Goal: Task Accomplishment & Management: Complete application form

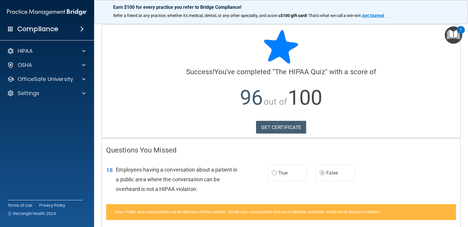
scroll to position [28, 0]
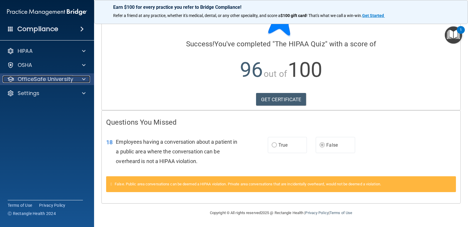
click at [37, 79] on p "OfficeSafe University" at bounding box center [46, 79] width 56 height 7
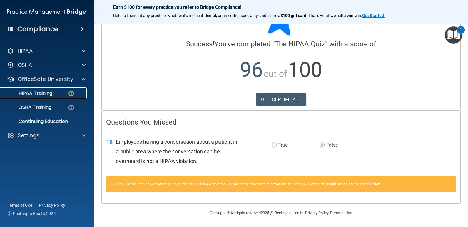
click at [37, 93] on p "HIPAA Training" at bounding box center [28, 93] width 48 height 6
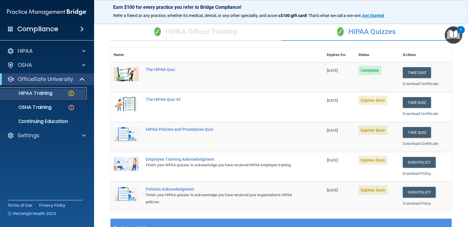
scroll to position [9, 0]
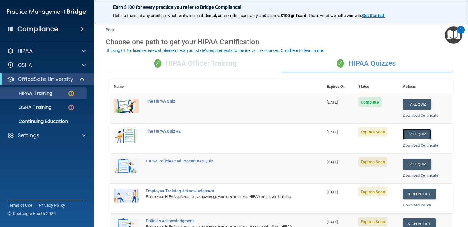
click at [412, 134] on button "Take Quiz" at bounding box center [416, 134] width 28 height 11
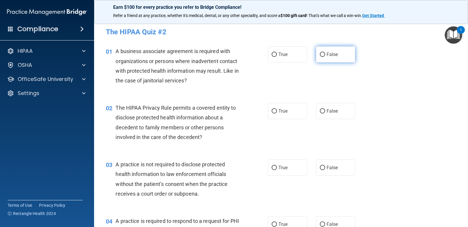
click at [320, 53] on input "False" at bounding box center [322, 55] width 5 height 4
radio input "true"
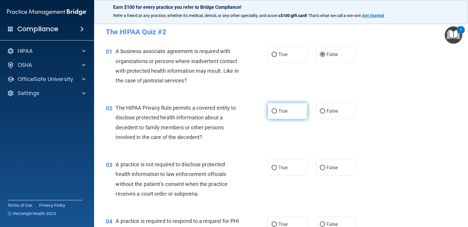
click at [272, 110] on input "True" at bounding box center [273, 111] width 5 height 4
radio input "true"
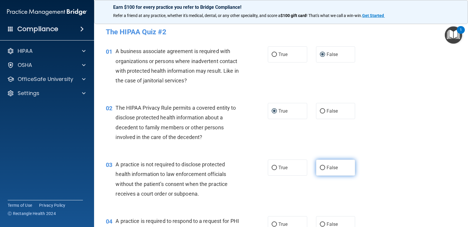
click at [321, 167] on input "False" at bounding box center [322, 168] width 5 height 4
radio input "true"
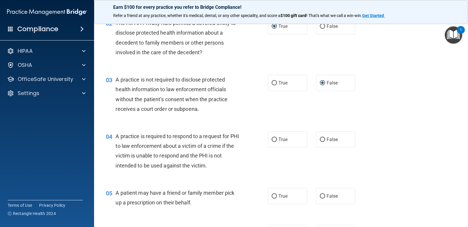
scroll to position [117, 0]
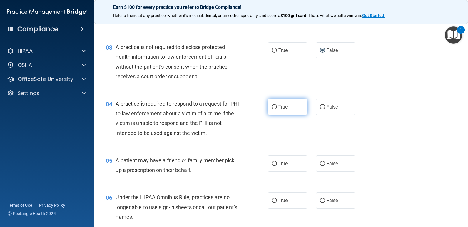
click at [271, 105] on input "True" at bounding box center [273, 107] width 5 height 4
radio input "true"
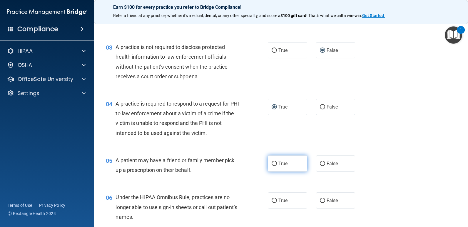
click at [272, 164] on input "True" at bounding box center [273, 164] width 5 height 4
radio input "true"
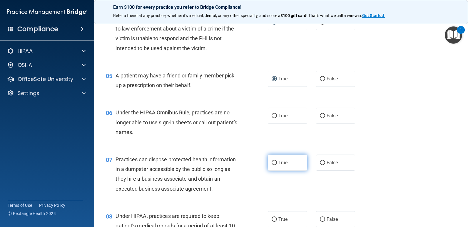
scroll to position [206, 0]
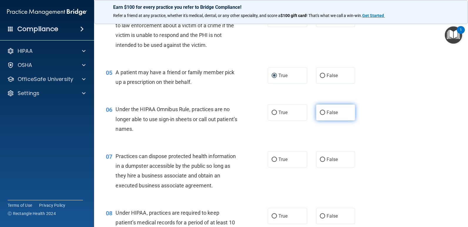
drag, startPoint x: 320, startPoint y: 112, endPoint x: 317, endPoint y: 113, distance: 3.2
click at [320, 113] on input "False" at bounding box center [322, 113] width 5 height 4
radio input "true"
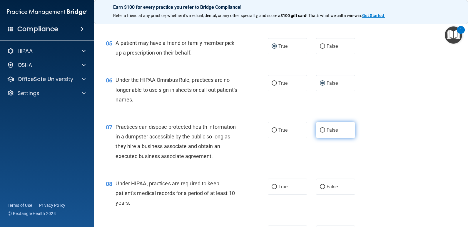
click at [320, 131] on input "False" at bounding box center [322, 130] width 5 height 4
radio input "true"
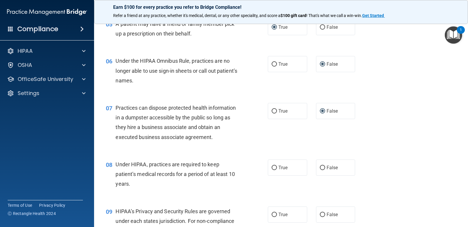
scroll to position [264, 0]
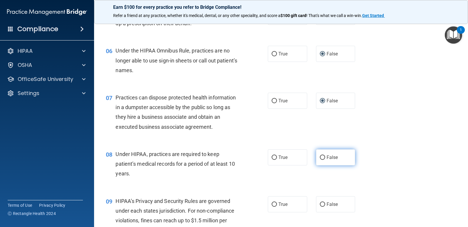
click at [321, 157] on input "False" at bounding box center [322, 158] width 5 height 4
radio input "true"
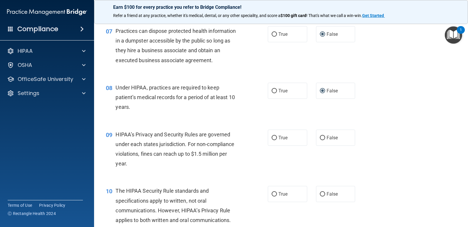
scroll to position [352, 0]
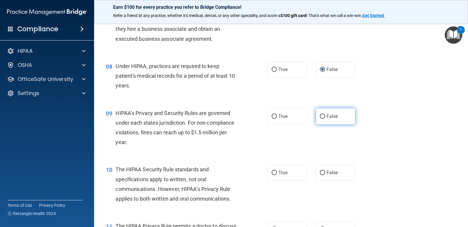
click at [320, 116] on input "False" at bounding box center [322, 117] width 5 height 4
radio input "true"
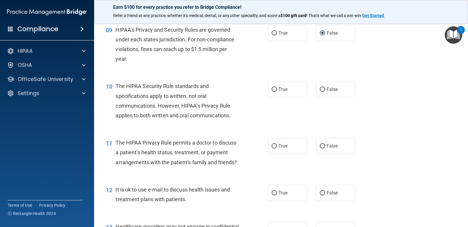
scroll to position [441, 0]
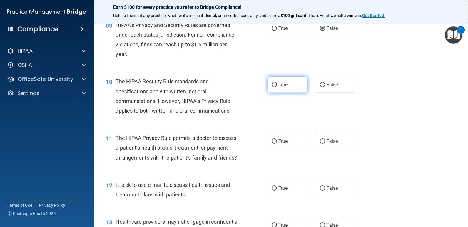
click at [273, 83] on input "True" at bounding box center [273, 85] width 5 height 4
radio input "true"
click at [271, 142] on input "True" at bounding box center [273, 142] width 5 height 4
radio input "true"
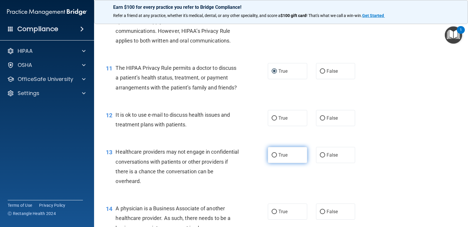
scroll to position [529, 0]
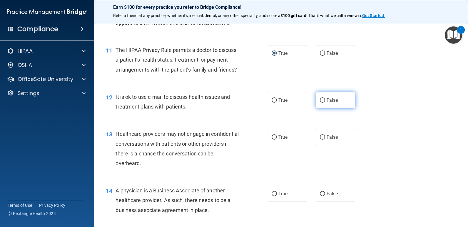
click at [320, 103] on input "False" at bounding box center [322, 100] width 5 height 4
radio input "true"
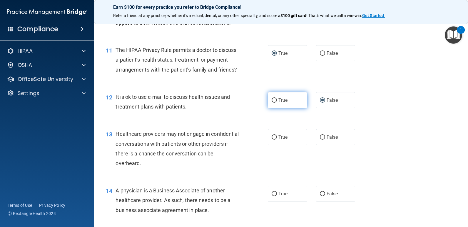
click at [272, 103] on input "True" at bounding box center [273, 100] width 5 height 4
radio input "true"
radio input "false"
click at [320, 140] on input "False" at bounding box center [322, 137] width 5 height 4
radio input "true"
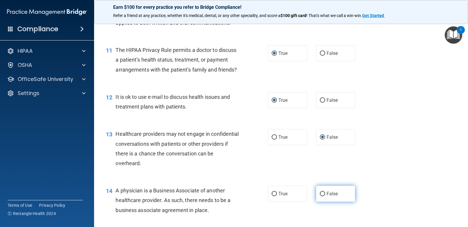
click at [321, 197] on input "False" at bounding box center [322, 194] width 5 height 4
radio input "true"
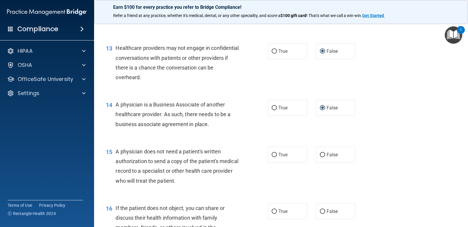
scroll to position [617, 0]
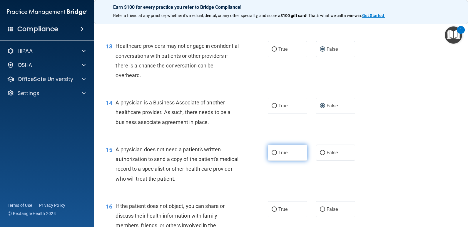
click at [275, 161] on label "True" at bounding box center [287, 153] width 39 height 16
click at [275, 155] on input "True" at bounding box center [273, 153] width 5 height 4
radio input "true"
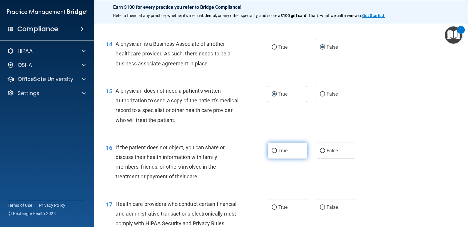
click at [273, 153] on input "True" at bounding box center [273, 151] width 5 height 4
radio input "true"
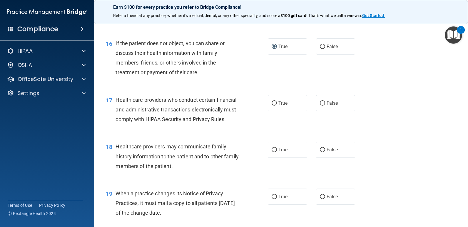
scroll to position [793, 0]
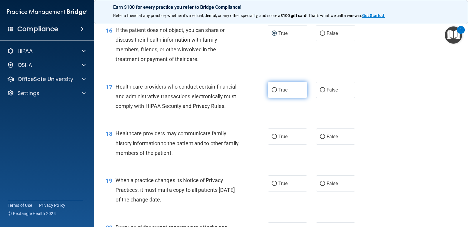
click at [271, 93] on input "True" at bounding box center [273, 90] width 5 height 4
radio input "true"
click at [320, 139] on input "False" at bounding box center [322, 137] width 5 height 4
radio input "true"
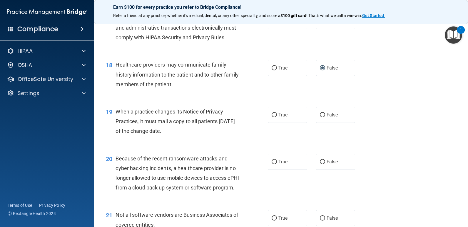
scroll to position [881, 0]
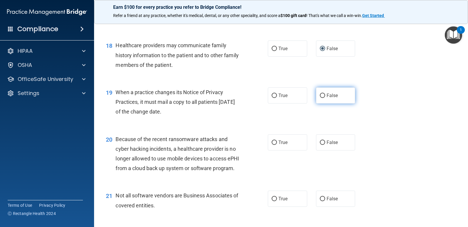
click at [316, 104] on label "False" at bounding box center [335, 96] width 39 height 16
click at [320, 98] on input "False" at bounding box center [322, 96] width 5 height 4
radio input "true"
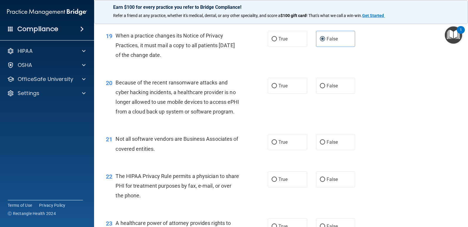
scroll to position [940, 0]
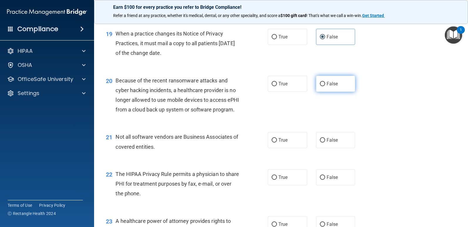
click at [320, 86] on input "False" at bounding box center [322, 84] width 5 height 4
radio input "true"
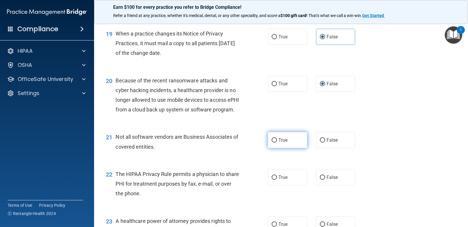
click at [273, 143] on input "True" at bounding box center [273, 140] width 5 height 4
radio input "true"
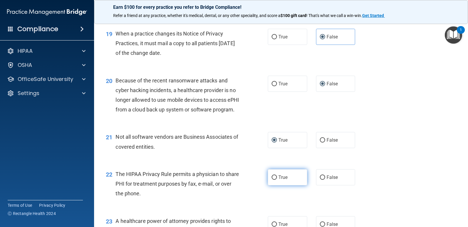
click at [273, 180] on input "True" at bounding box center [273, 178] width 5 height 4
radio input "true"
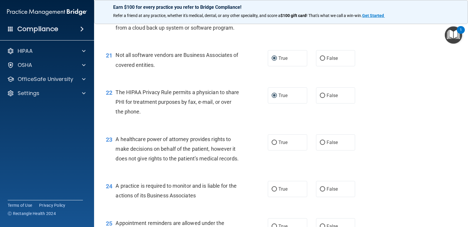
scroll to position [1028, 0]
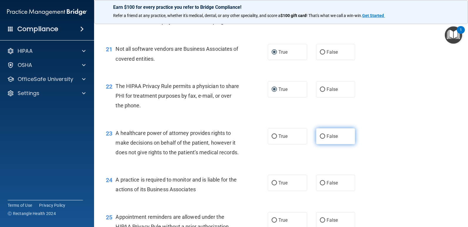
click at [321, 145] on label "False" at bounding box center [335, 136] width 39 height 16
click at [321, 139] on input "False" at bounding box center [322, 137] width 5 height 4
radio input "true"
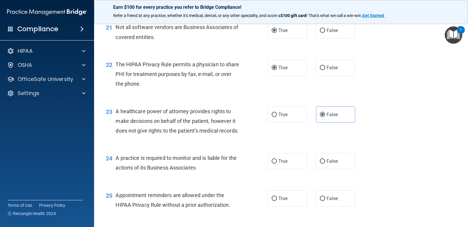
scroll to position [1087, 0]
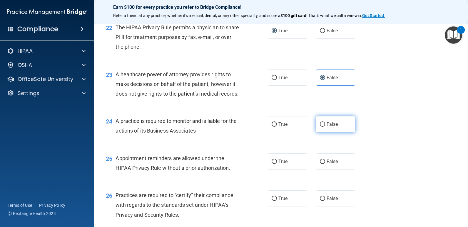
click at [320, 127] on input "False" at bounding box center [322, 124] width 5 height 4
radio input "true"
click at [269, 170] on label "True" at bounding box center [287, 162] width 39 height 16
click at [271, 164] on input "True" at bounding box center [273, 162] width 5 height 4
radio input "true"
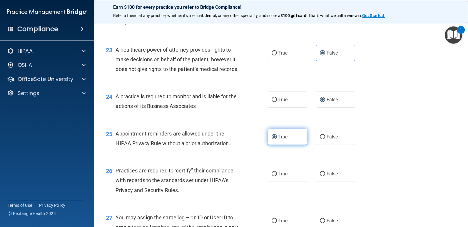
scroll to position [1175, 0]
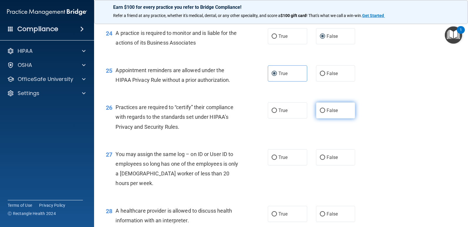
click at [320, 113] on input "False" at bounding box center [322, 111] width 5 height 4
radio input "true"
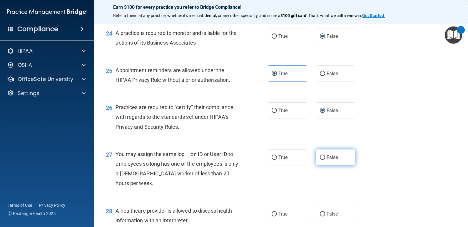
click at [320, 160] on input "False" at bounding box center [322, 158] width 5 height 4
radio input "true"
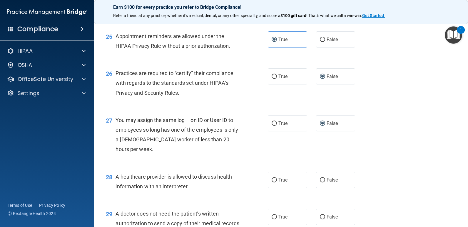
scroll to position [1263, 0]
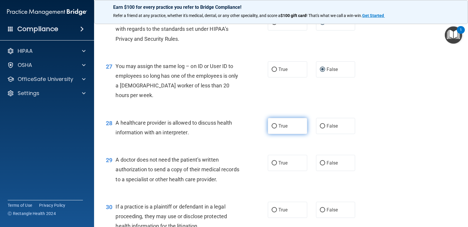
click at [272, 129] on input "True" at bounding box center [273, 126] width 5 height 4
radio input "true"
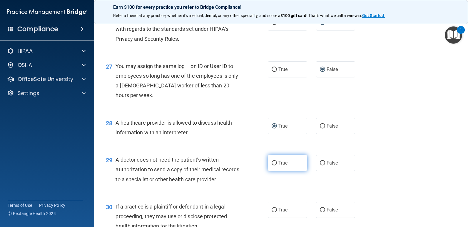
click at [271, 166] on input "True" at bounding box center [273, 163] width 5 height 4
radio input "true"
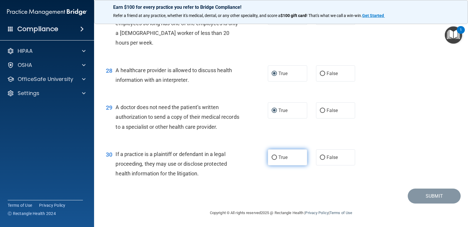
click at [272, 160] on input "True" at bounding box center [273, 158] width 5 height 4
radio input "true"
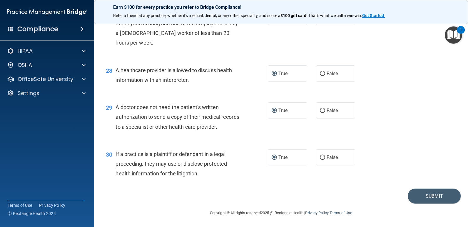
scroll to position [1355, 0]
click at [416, 200] on button "Submit" at bounding box center [433, 196] width 53 height 15
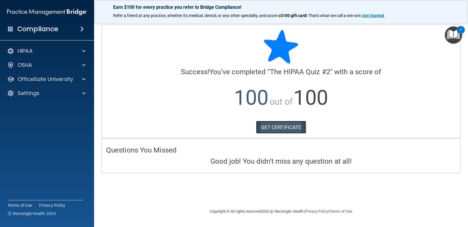
click at [292, 127] on link "GET CERTIFICATE" at bounding box center [281, 127] width 50 height 13
click at [42, 82] on p "OfficeSafe University" at bounding box center [46, 79] width 56 height 7
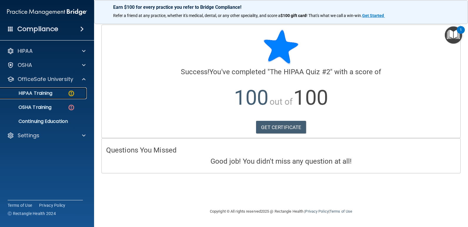
click at [38, 97] on link "HIPAA Training" at bounding box center [40, 94] width 93 height 12
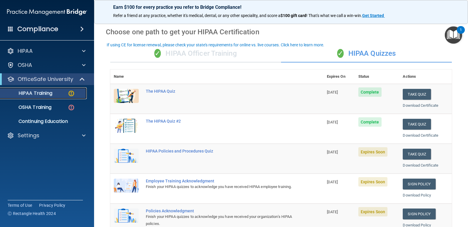
scroll to position [29, 0]
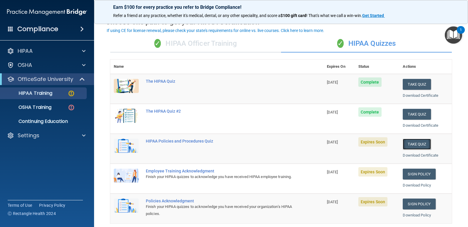
click at [409, 147] on button "Take Quiz" at bounding box center [416, 144] width 28 height 11
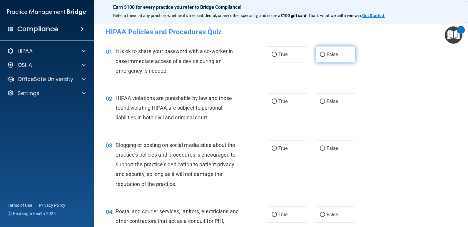
click at [320, 55] on input "False" at bounding box center [322, 55] width 5 height 4
radio input "true"
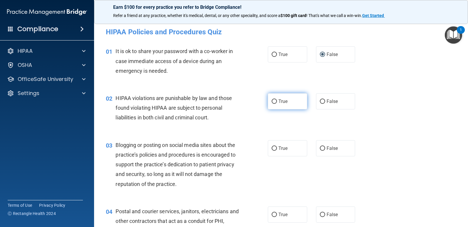
click at [271, 100] on input "True" at bounding box center [273, 102] width 5 height 4
radio input "true"
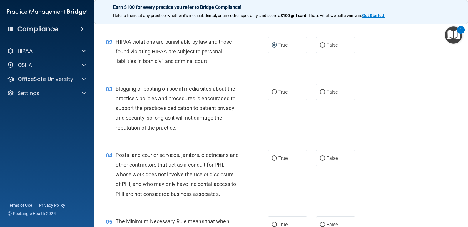
scroll to position [59, 0]
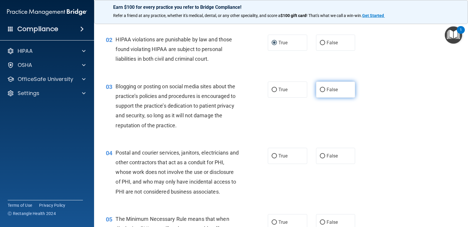
click at [320, 88] on input "False" at bounding box center [322, 90] width 5 height 4
radio input "true"
click at [272, 156] on input "True" at bounding box center [273, 156] width 5 height 4
radio input "true"
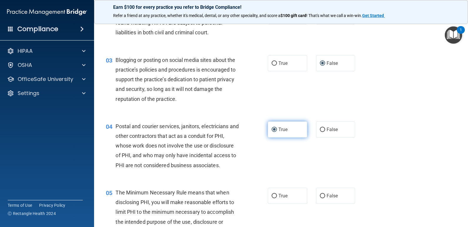
scroll to position [147, 0]
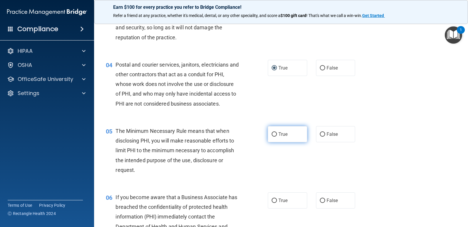
click at [273, 133] on input "True" at bounding box center [273, 134] width 5 height 4
radio input "true"
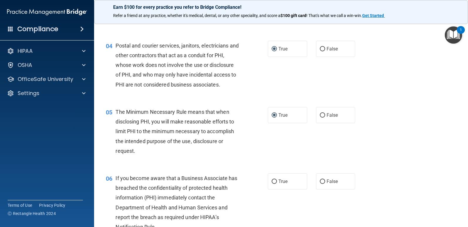
scroll to position [176, 0]
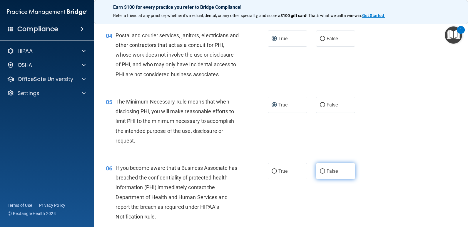
click at [320, 170] on input "False" at bounding box center [322, 171] width 5 height 4
radio input "true"
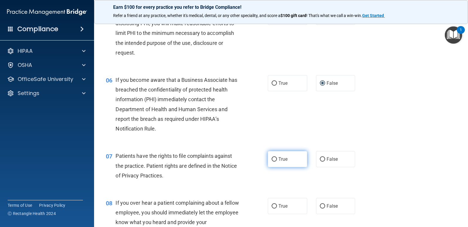
click at [273, 159] on input "True" at bounding box center [273, 159] width 5 height 4
radio input "true"
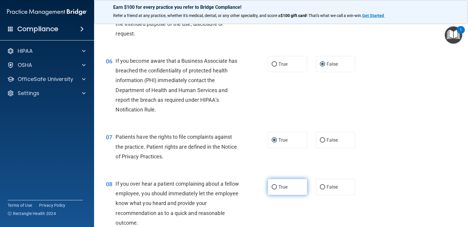
scroll to position [294, 0]
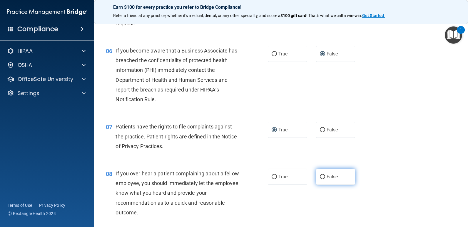
click at [320, 176] on input "False" at bounding box center [322, 177] width 5 height 4
radio input "true"
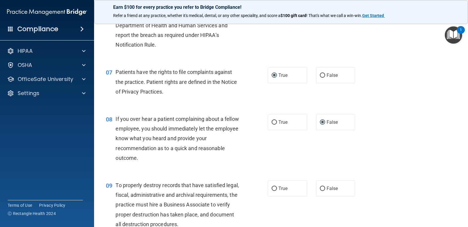
scroll to position [352, 0]
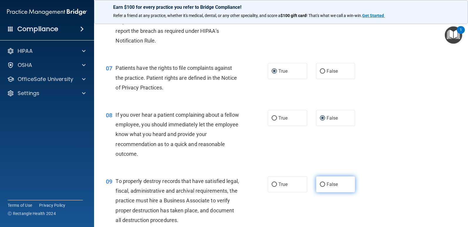
click at [321, 184] on input "False" at bounding box center [322, 185] width 5 height 4
radio input "true"
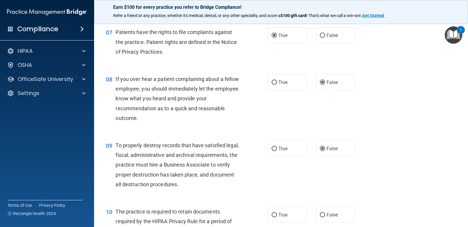
scroll to position [441, 0]
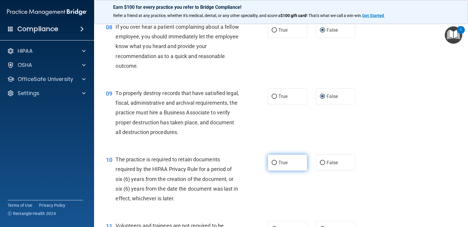
click at [273, 163] on input "True" at bounding box center [273, 163] width 5 height 4
radio input "true"
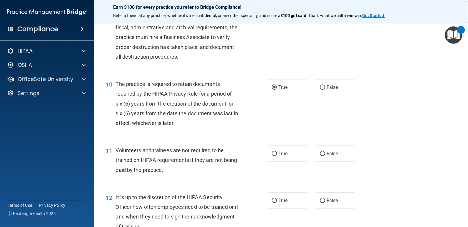
scroll to position [558, 0]
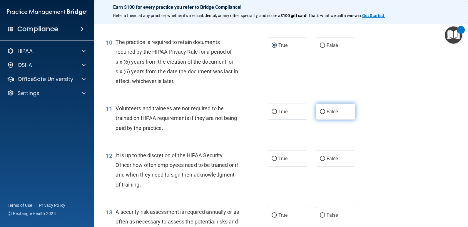
click at [320, 113] on input "False" at bounding box center [322, 112] width 5 height 4
radio input "true"
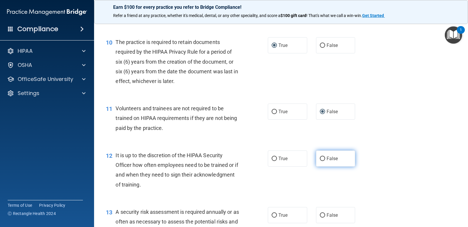
click at [320, 158] on input "False" at bounding box center [322, 159] width 5 height 4
radio input "true"
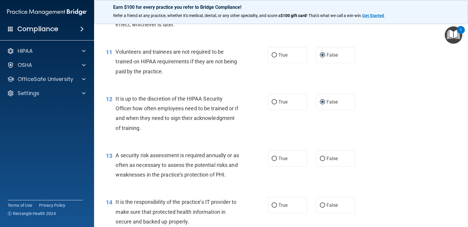
scroll to position [646, 0]
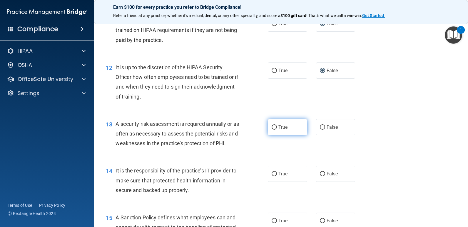
drag, startPoint x: 271, startPoint y: 126, endPoint x: 274, endPoint y: 128, distance: 4.2
click at [271, 126] on input "True" at bounding box center [273, 127] width 5 height 4
radio input "true"
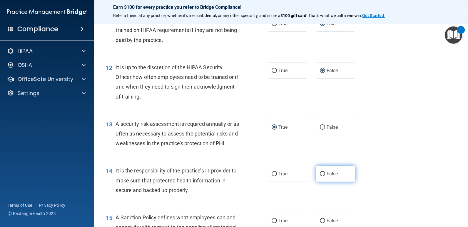
click at [320, 172] on input "False" at bounding box center [322, 174] width 5 height 4
radio input "true"
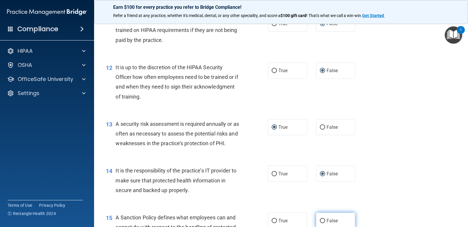
click at [320, 218] on label "False" at bounding box center [335, 221] width 39 height 16
click at [320, 219] on input "False" at bounding box center [322, 221] width 5 height 4
radio input "true"
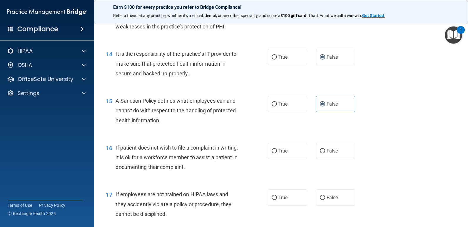
scroll to position [764, 0]
click at [272, 150] on input "True" at bounding box center [273, 151] width 5 height 4
radio input "true"
click at [320, 195] on input "False" at bounding box center [322, 197] width 5 height 4
radio input "true"
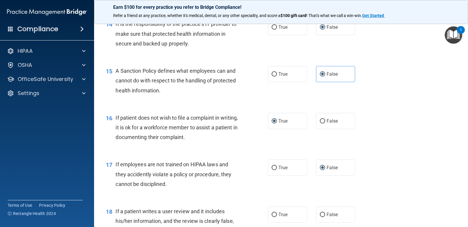
scroll to position [822, 0]
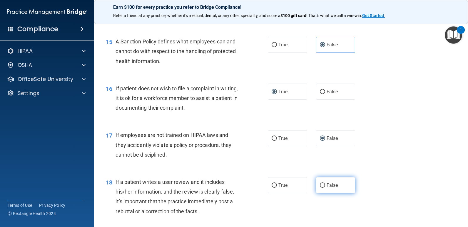
click at [320, 184] on input "False" at bounding box center [322, 186] width 5 height 4
radio input "true"
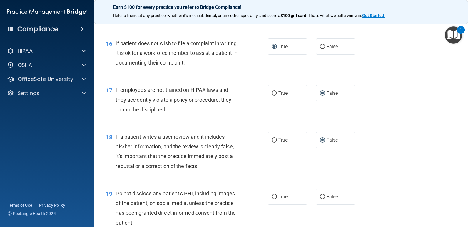
scroll to position [881, 0]
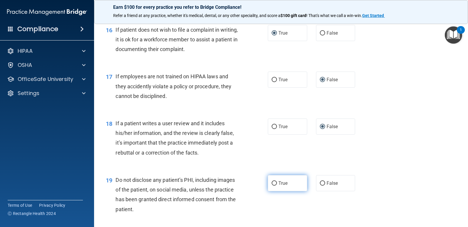
click at [272, 183] on input "True" at bounding box center [273, 184] width 5 height 4
radio input "true"
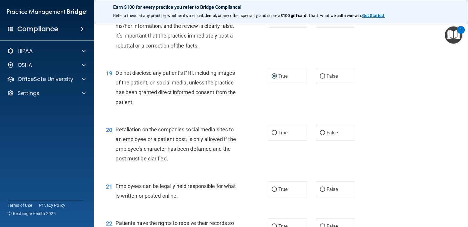
scroll to position [999, 0]
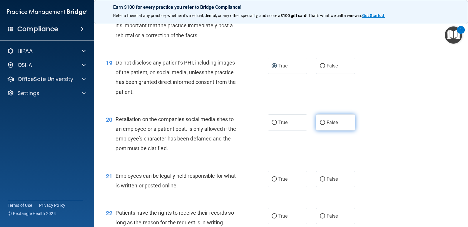
click at [320, 124] on input "False" at bounding box center [322, 123] width 5 height 4
radio input "true"
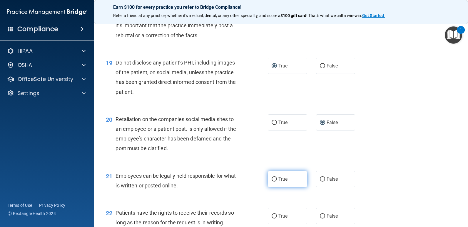
click at [272, 178] on input "True" at bounding box center [273, 179] width 5 height 4
radio input "true"
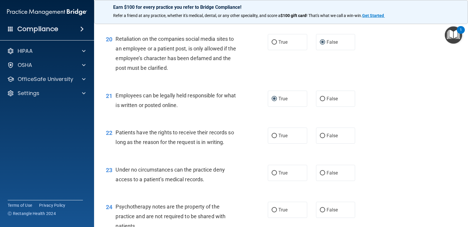
scroll to position [1087, 0]
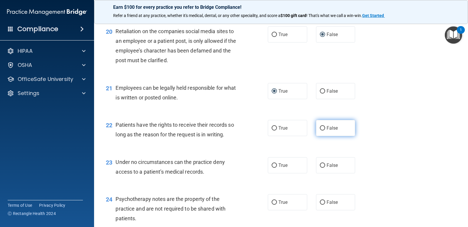
click at [321, 127] on input "False" at bounding box center [322, 128] width 5 height 4
radio input "true"
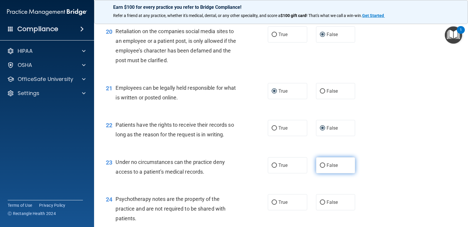
click at [320, 164] on input "False" at bounding box center [322, 166] width 5 height 4
radio input "true"
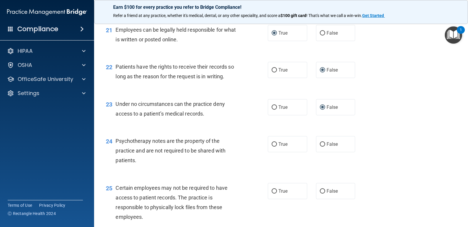
scroll to position [1146, 0]
click at [269, 144] on label "True" at bounding box center [287, 144] width 39 height 16
click at [271, 144] on input "True" at bounding box center [273, 144] width 5 height 4
radio input "true"
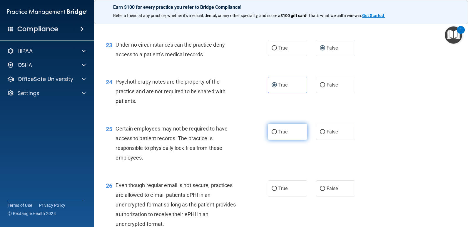
click at [271, 132] on input "True" at bounding box center [273, 132] width 5 height 4
radio input "true"
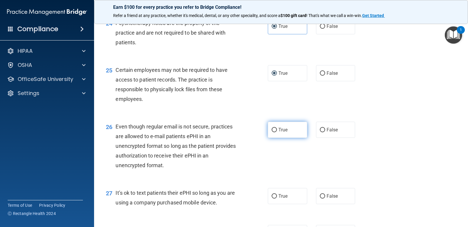
click at [272, 128] on input "True" at bounding box center [273, 130] width 5 height 4
radio input "true"
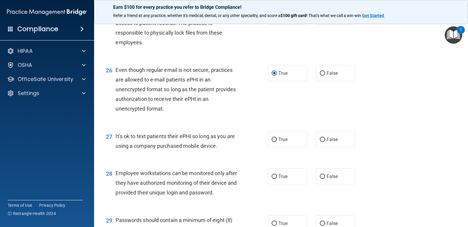
scroll to position [1381, 0]
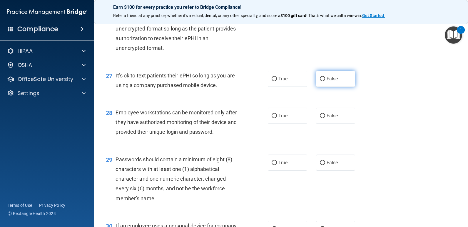
click at [316, 76] on label "False" at bounding box center [335, 79] width 39 height 16
click at [320, 77] on input "False" at bounding box center [322, 79] width 5 height 4
radio input "true"
click at [273, 114] on input "True" at bounding box center [273, 116] width 5 height 4
radio input "true"
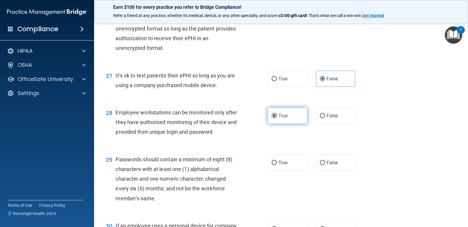
click at [274, 115] on input "True" at bounding box center [273, 116] width 5 height 4
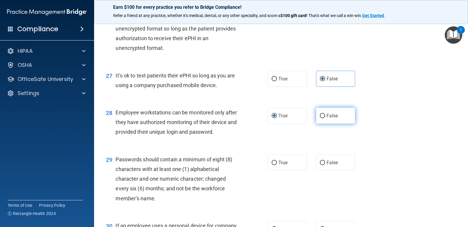
click at [321, 111] on label "False" at bounding box center [335, 116] width 39 height 16
click at [321, 114] on input "False" at bounding box center [322, 116] width 5 height 4
radio input "true"
radio input "false"
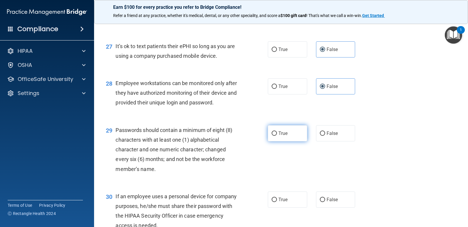
click at [273, 132] on input "True" at bounding box center [273, 134] width 5 height 4
radio input "true"
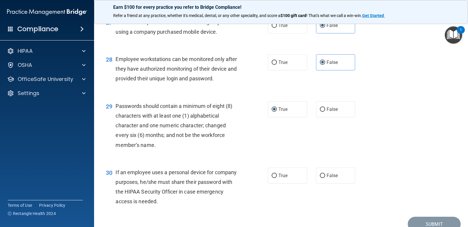
scroll to position [1462, 0]
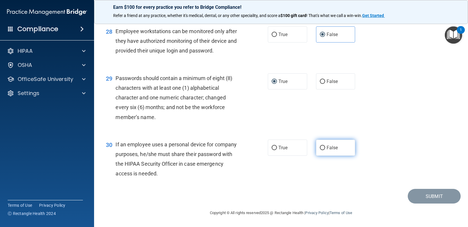
click at [320, 147] on input "False" at bounding box center [322, 148] width 5 height 4
radio input "true"
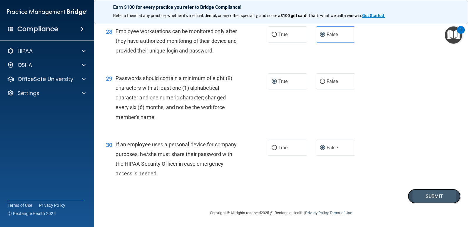
click at [423, 196] on button "Submit" at bounding box center [433, 196] width 53 height 15
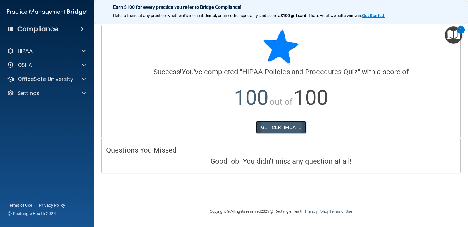
click at [288, 129] on link "GET CERTIFICATE" at bounding box center [281, 127] width 50 height 13
click at [41, 80] on p "OfficeSafe University" at bounding box center [46, 79] width 56 height 7
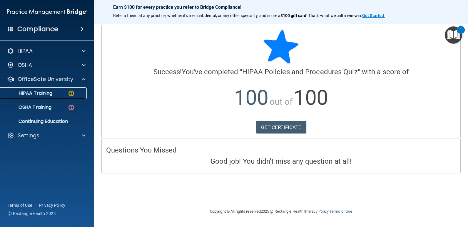
click at [40, 95] on p "HIPAA Training" at bounding box center [28, 93] width 48 height 6
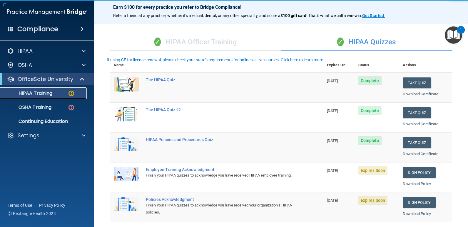
scroll to position [59, 0]
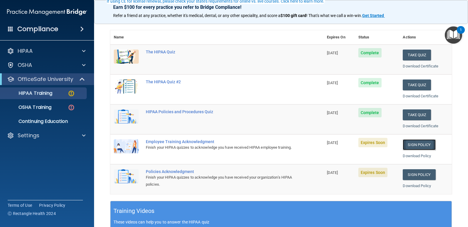
click at [429, 145] on link "Sign Policy" at bounding box center [418, 145] width 33 height 11
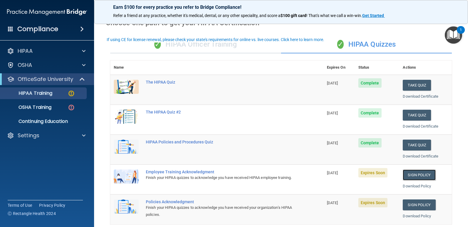
scroll to position [0, 0]
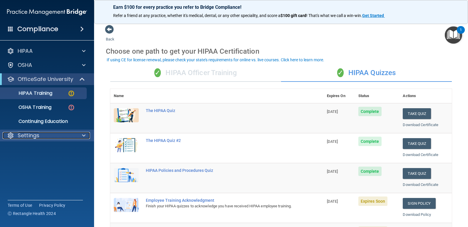
click at [35, 137] on p "Settings" at bounding box center [29, 135] width 22 height 7
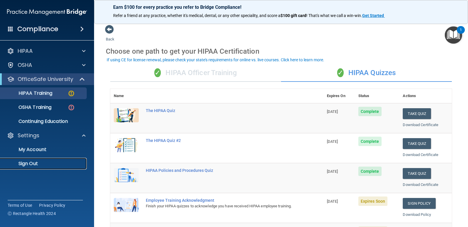
click at [30, 165] on p "Sign Out" at bounding box center [44, 164] width 80 height 6
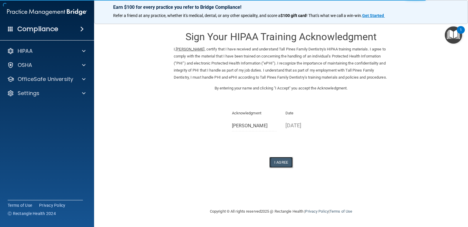
click at [278, 168] on button "I Agree" at bounding box center [280, 162] width 23 height 11
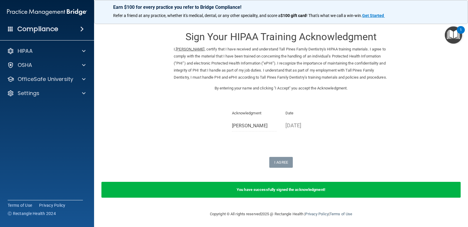
scroll to position [8, 0]
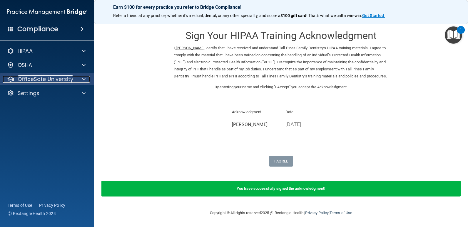
click at [48, 76] on p "OfficeSafe University" at bounding box center [46, 79] width 56 height 7
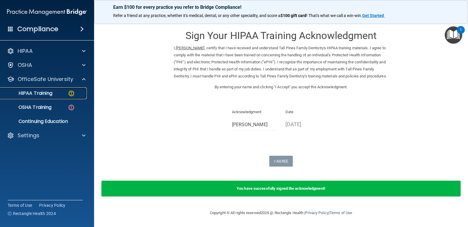
click at [48, 92] on p "HIPAA Training" at bounding box center [28, 93] width 48 height 6
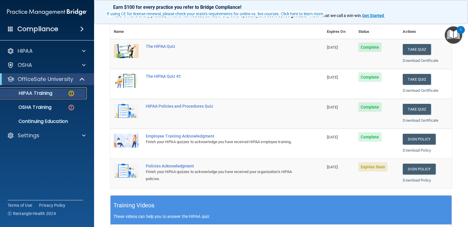
scroll to position [98, 0]
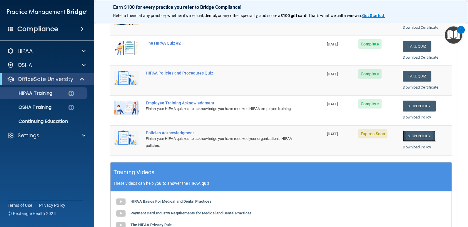
click at [413, 133] on link "Sign Policy" at bounding box center [418, 136] width 33 height 11
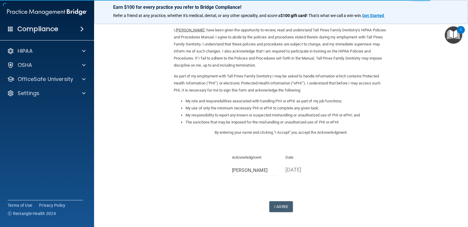
scroll to position [29, 0]
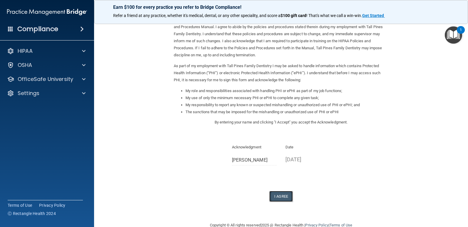
click at [278, 196] on button "I Agree" at bounding box center [280, 196] width 23 height 11
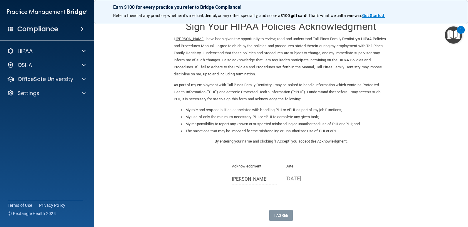
scroll to position [0, 0]
